Goal: Information Seeking & Learning: Learn about a topic

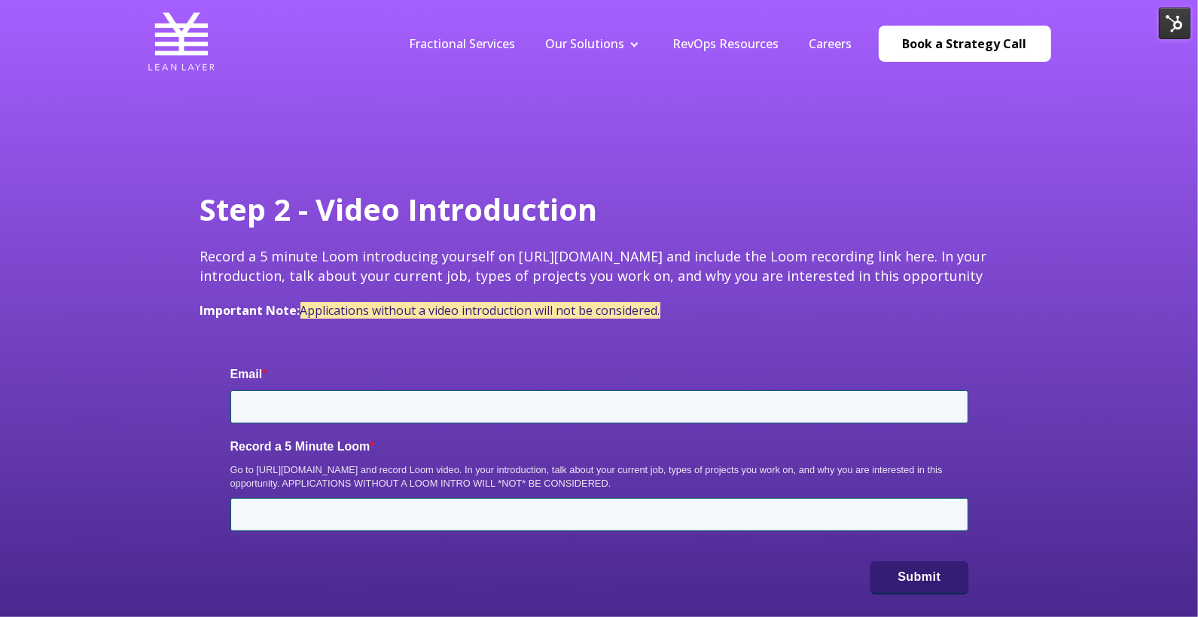
type input "[PERSON_NAME][EMAIL_ADDRESS][DOMAIN_NAME]"
click at [831, 47] on link "Careers" at bounding box center [831, 43] width 43 height 17
click at [841, 50] on link "Careers" at bounding box center [831, 43] width 43 height 17
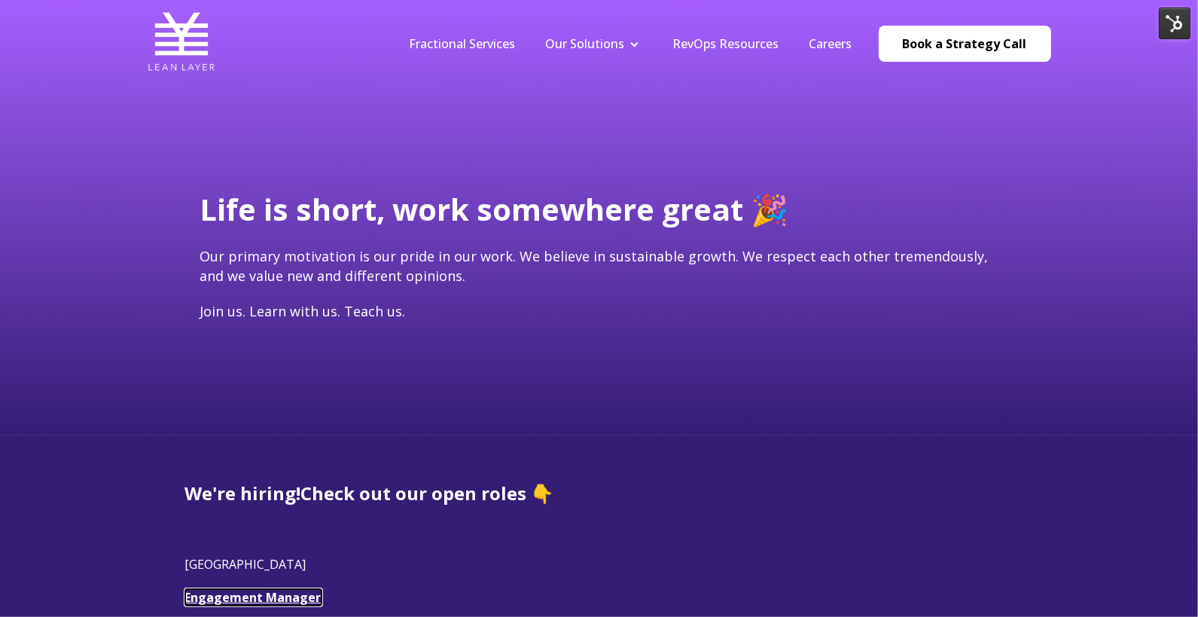
click at [221, 600] on link "Engagement Manager" at bounding box center [253, 597] width 136 height 17
